Goal: Task Accomplishment & Management: Use online tool/utility

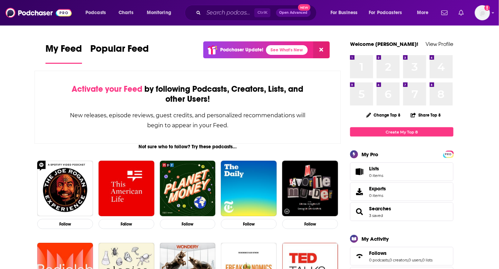
click at [465, 13] on link "Show notifications dropdown" at bounding box center [461, 13] width 11 height 12
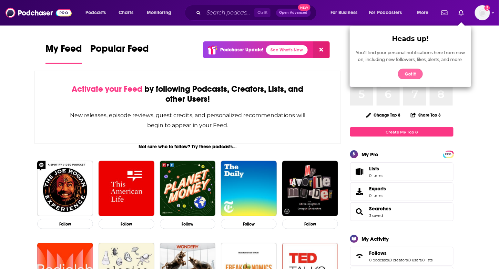
click at [409, 70] on button "Got it" at bounding box center [410, 74] width 25 height 11
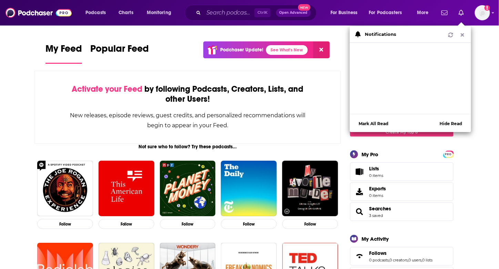
click at [465, 32] on span "Show notifications dropdown" at bounding box center [463, 35] width 6 height 6
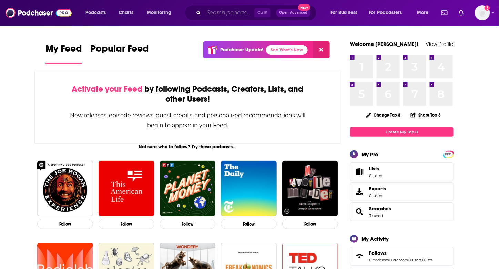
click at [241, 17] on input "Search podcasts, credits, & more..." at bounding box center [229, 12] width 51 height 11
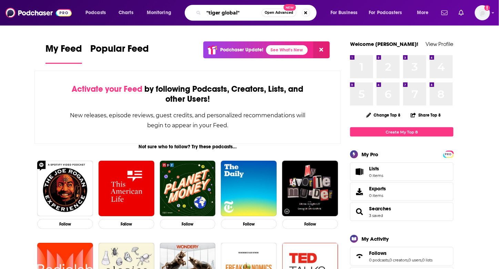
type input ""tiger global""
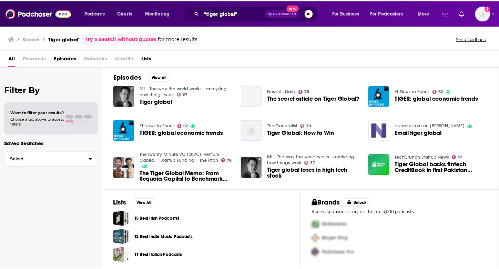
scroll to position [4, 0]
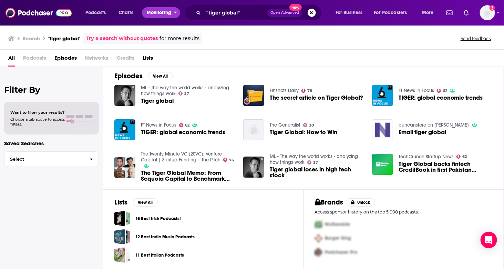
click at [168, 9] on span "Monitoring" at bounding box center [159, 13] width 24 height 10
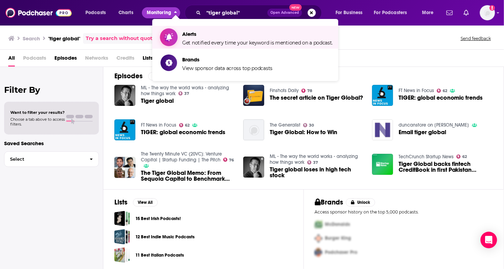
click at [181, 38] on link "Alerts Get notified every time your keyword is mentioned on a podcast." at bounding box center [247, 37] width 172 height 17
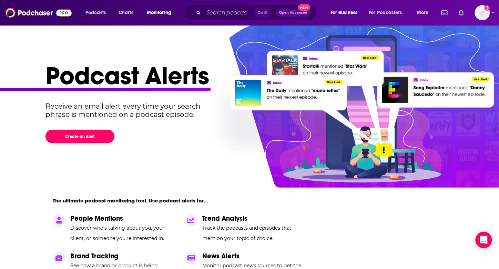
click at [80, 135] on button "Create an Alert" at bounding box center [80, 136] width 69 height 13
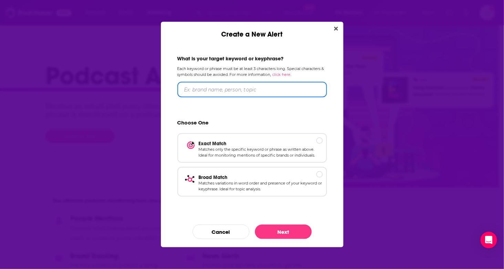
click at [234, 89] on input "Create a New Alert" at bounding box center [253, 90] width 150 height 16
type input ""tiger global""
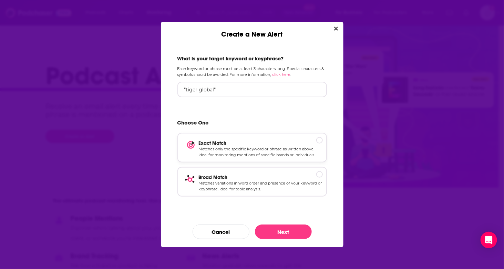
click at [321, 143] on p "Exact Match" at bounding box center [261, 143] width 124 height 6
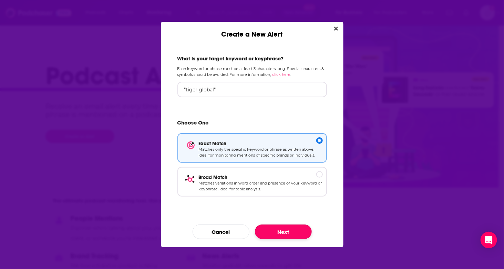
click at [290, 231] on button "Next" at bounding box center [283, 231] width 57 height 14
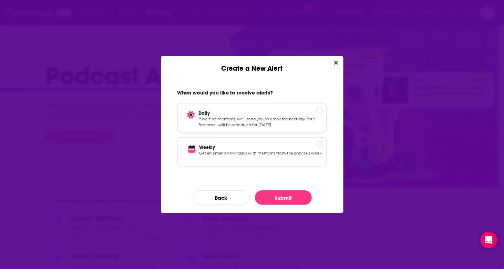
click at [317, 114] on p "Daily" at bounding box center [261, 113] width 124 height 6
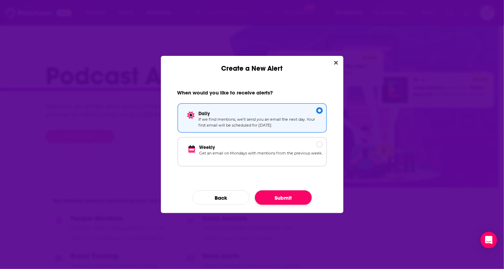
click at [286, 195] on button "Submit" at bounding box center [283, 197] width 57 height 14
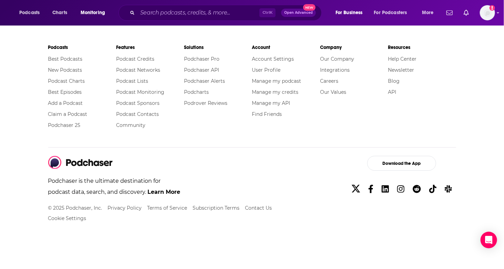
click at [296, 201] on body "Podcasts Charts Monitoring Ctrl K Open Advanced New For Business For Podcasters…" at bounding box center [252, 134] width 504 height 269
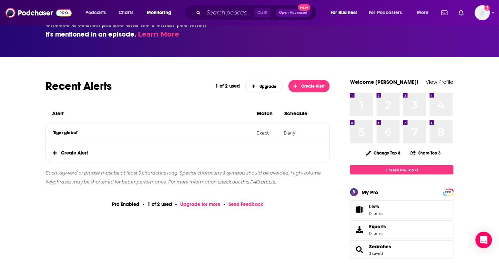
scroll to position [69, 0]
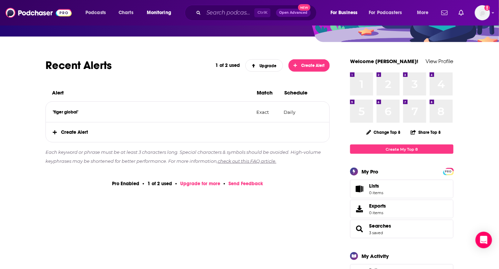
click at [109, 135] on span "Create Alert" at bounding box center [188, 132] width 284 height 20
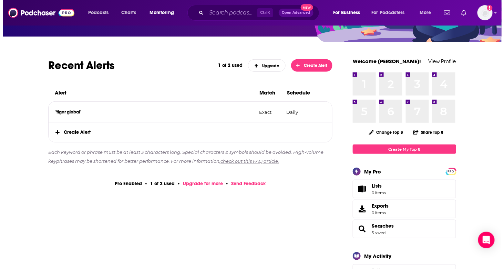
scroll to position [0, 0]
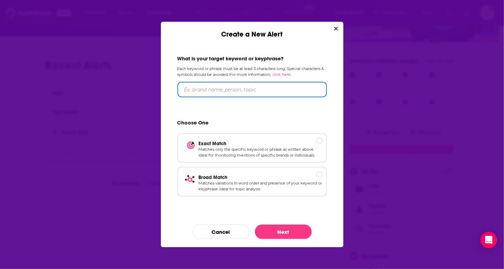
click at [211, 85] on input "Create a New Alert" at bounding box center [253, 90] width 150 height 16
type input ""[PERSON_NAME]""
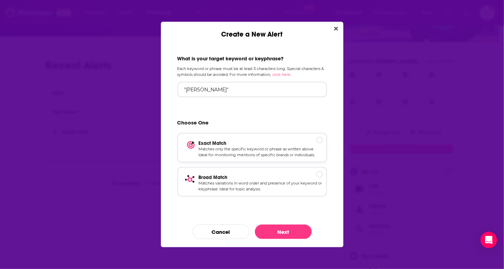
click at [294, 141] on p "Exact Match" at bounding box center [261, 143] width 124 height 6
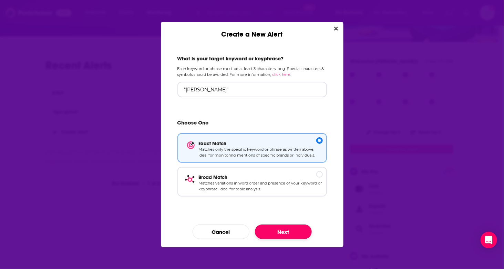
click at [292, 225] on button "Next" at bounding box center [283, 231] width 57 height 14
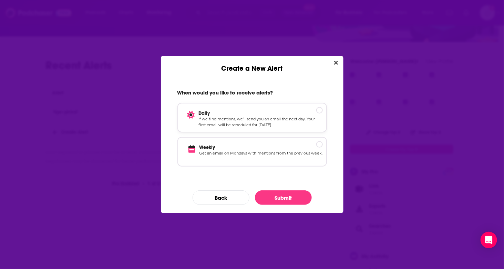
click at [301, 122] on p "If we find mentions, we’ll send you an email the next day. Your first email wil…" at bounding box center [261, 122] width 124 height 12
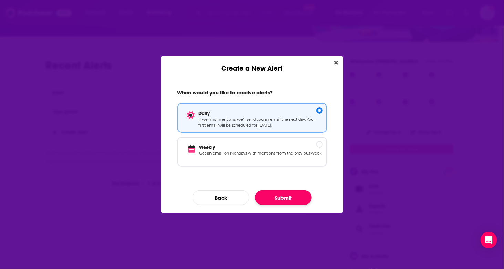
click at [280, 199] on button "Submit" at bounding box center [283, 197] width 57 height 14
